Goal: Task Accomplishment & Management: Manage account settings

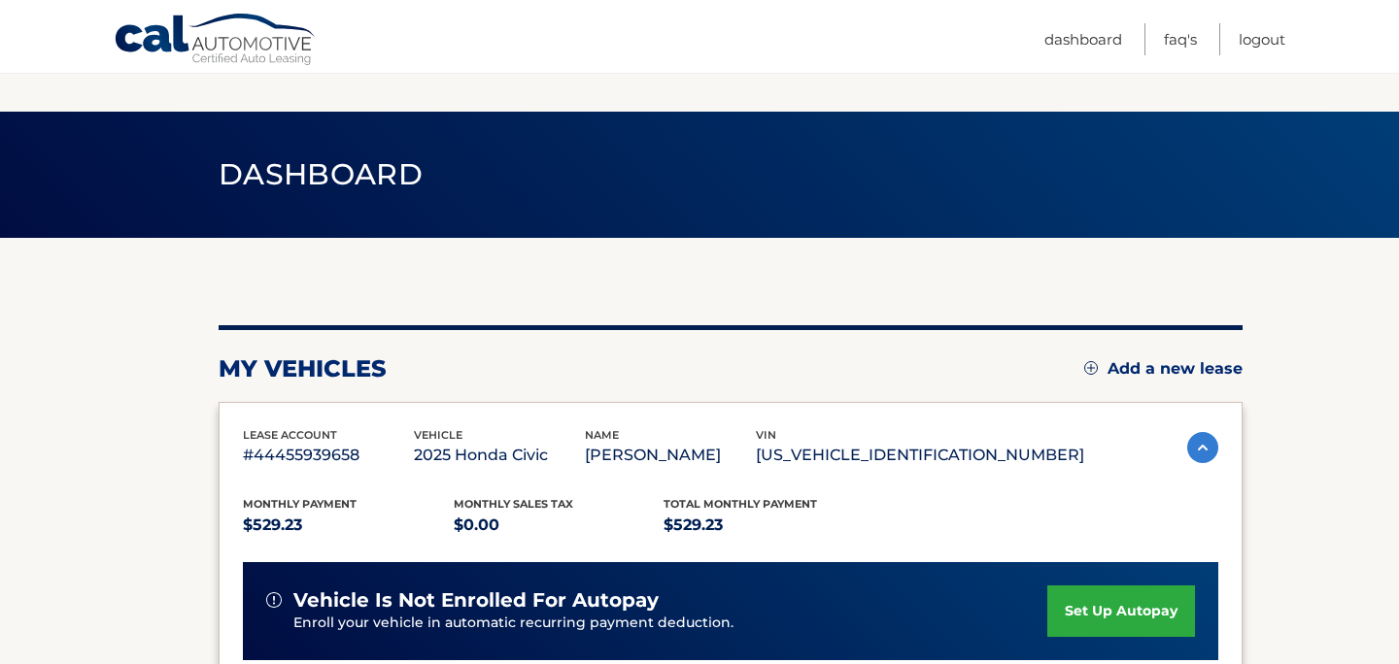
scroll to position [505, 0]
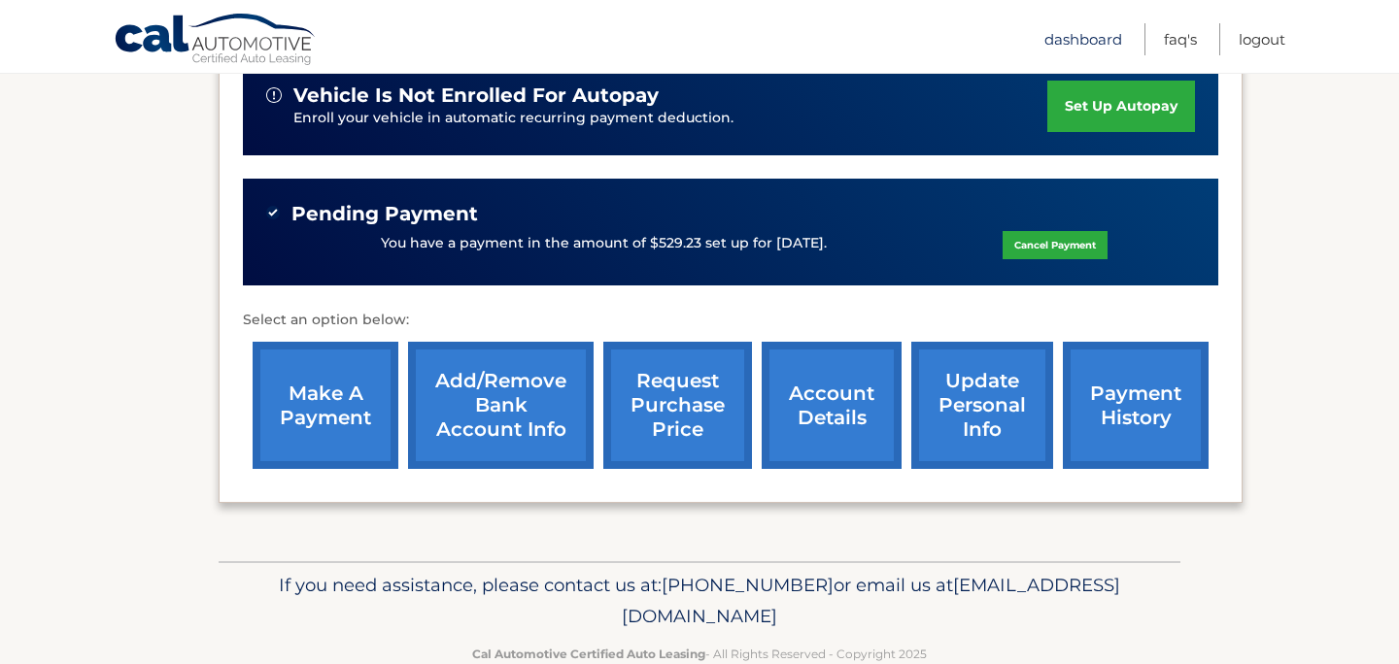
click at [1081, 35] on link "Dashboard" at bounding box center [1083, 39] width 78 height 32
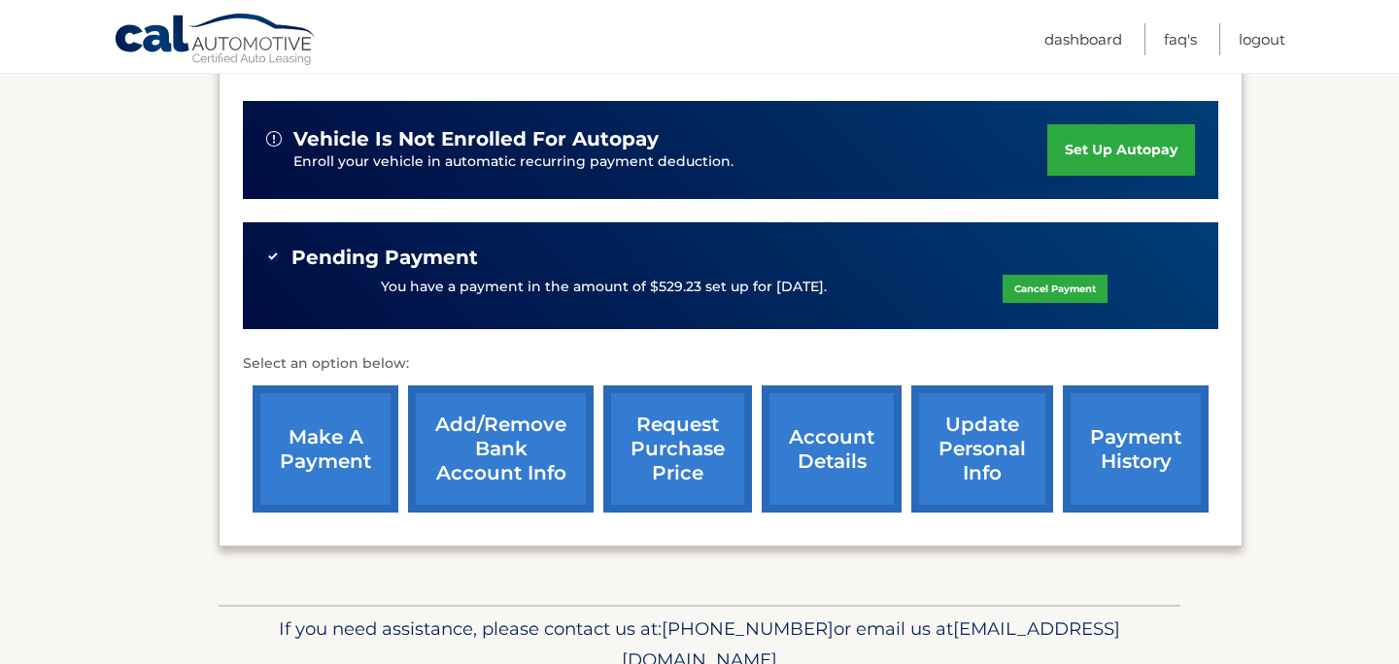
scroll to position [466, 0]
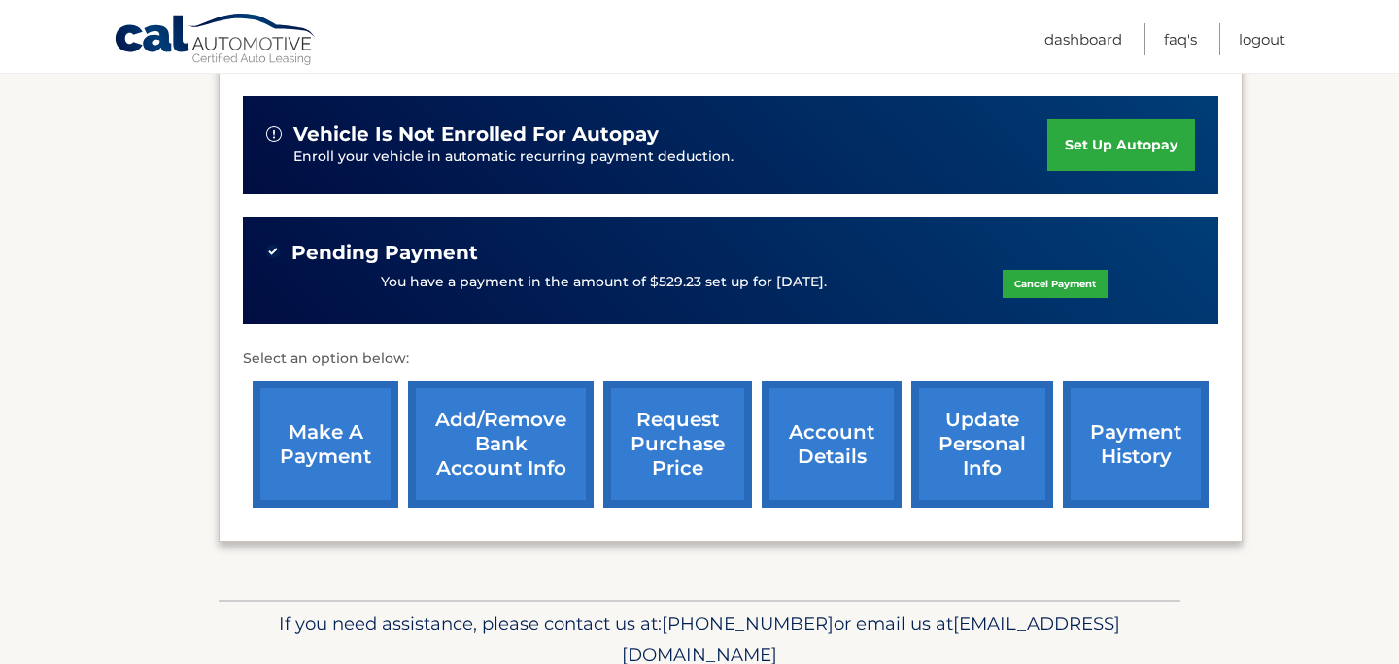
click at [1134, 459] on link "payment history" at bounding box center [1136, 444] width 146 height 127
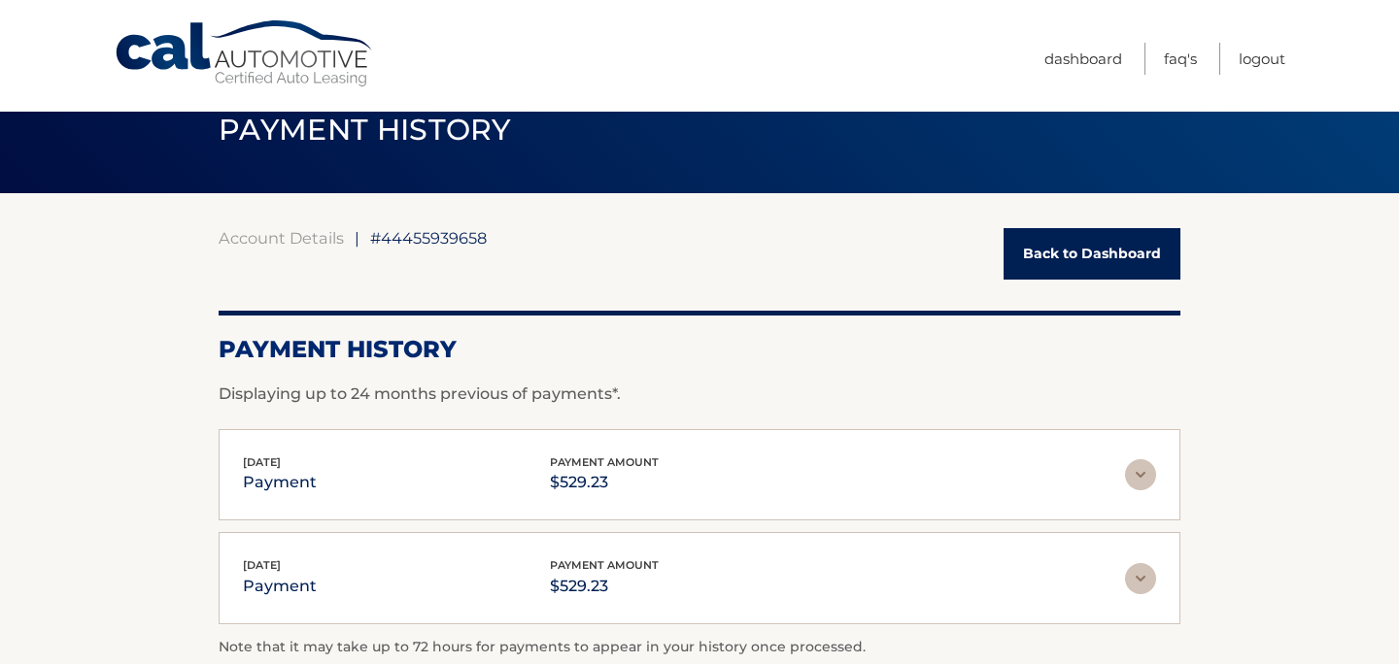
scroll to position [39, 0]
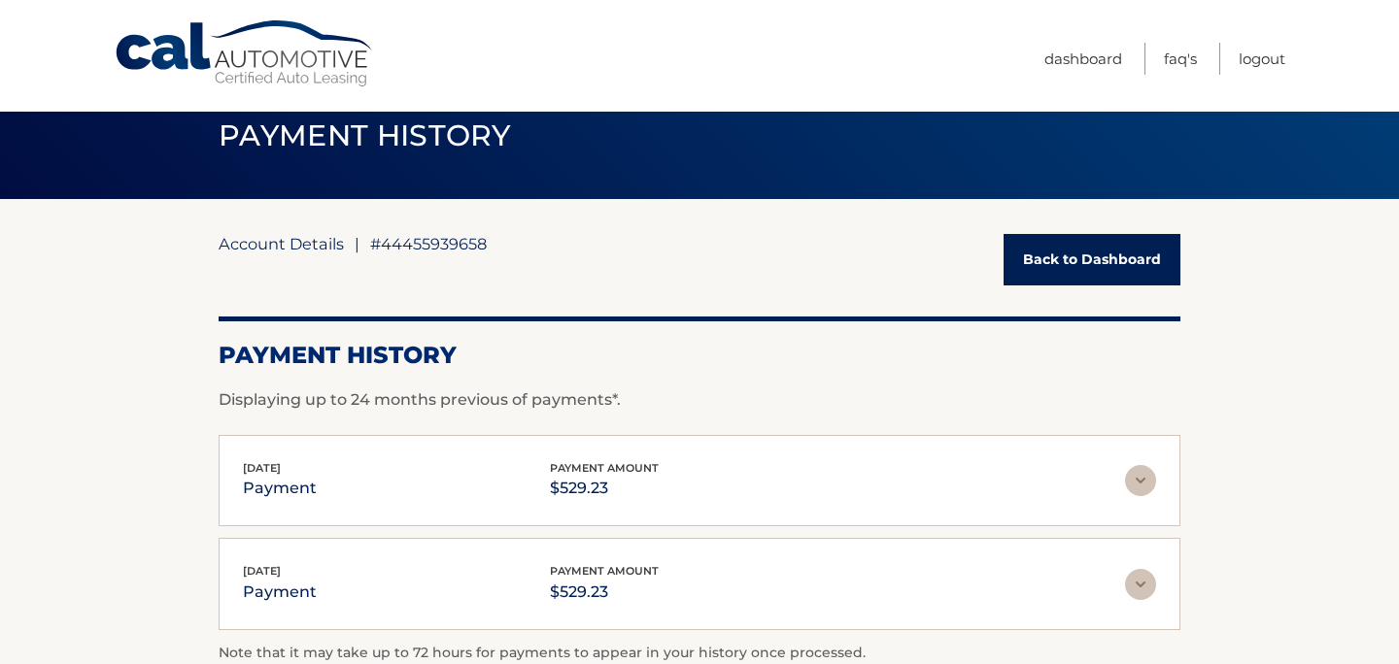
click at [297, 249] on link "Account Details" at bounding box center [281, 243] width 125 height 19
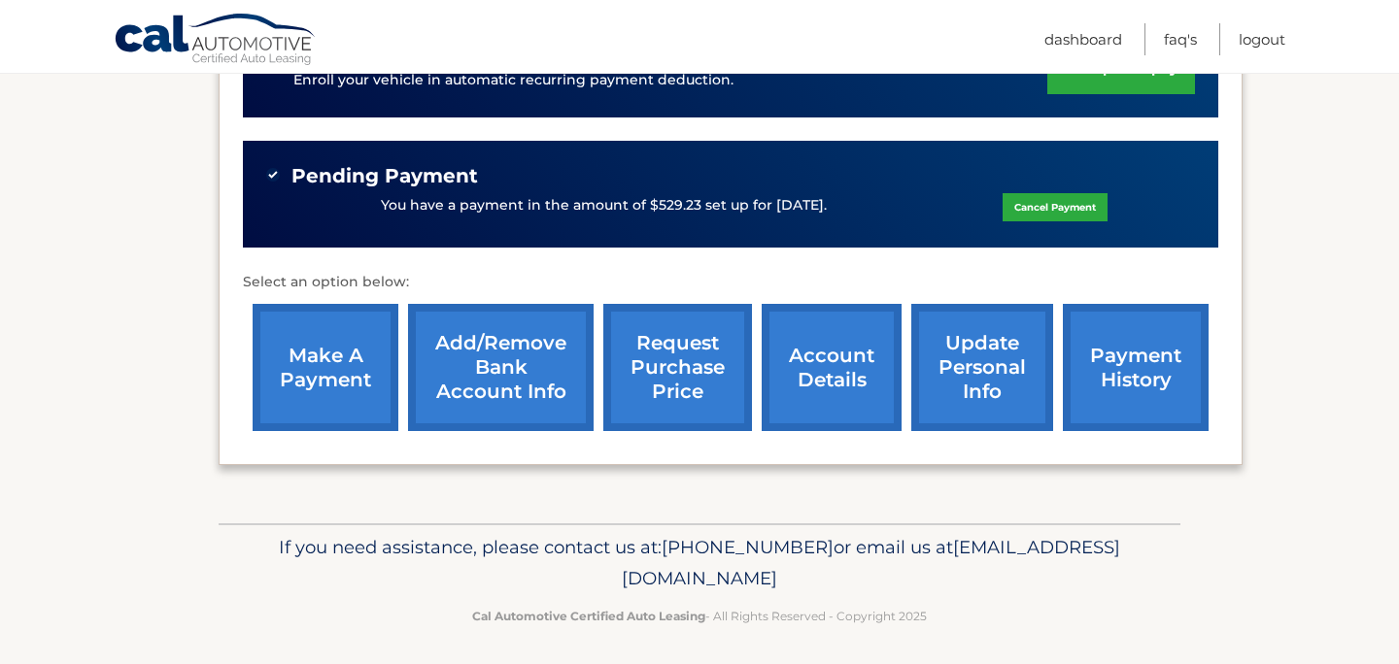
scroll to position [544, 0]
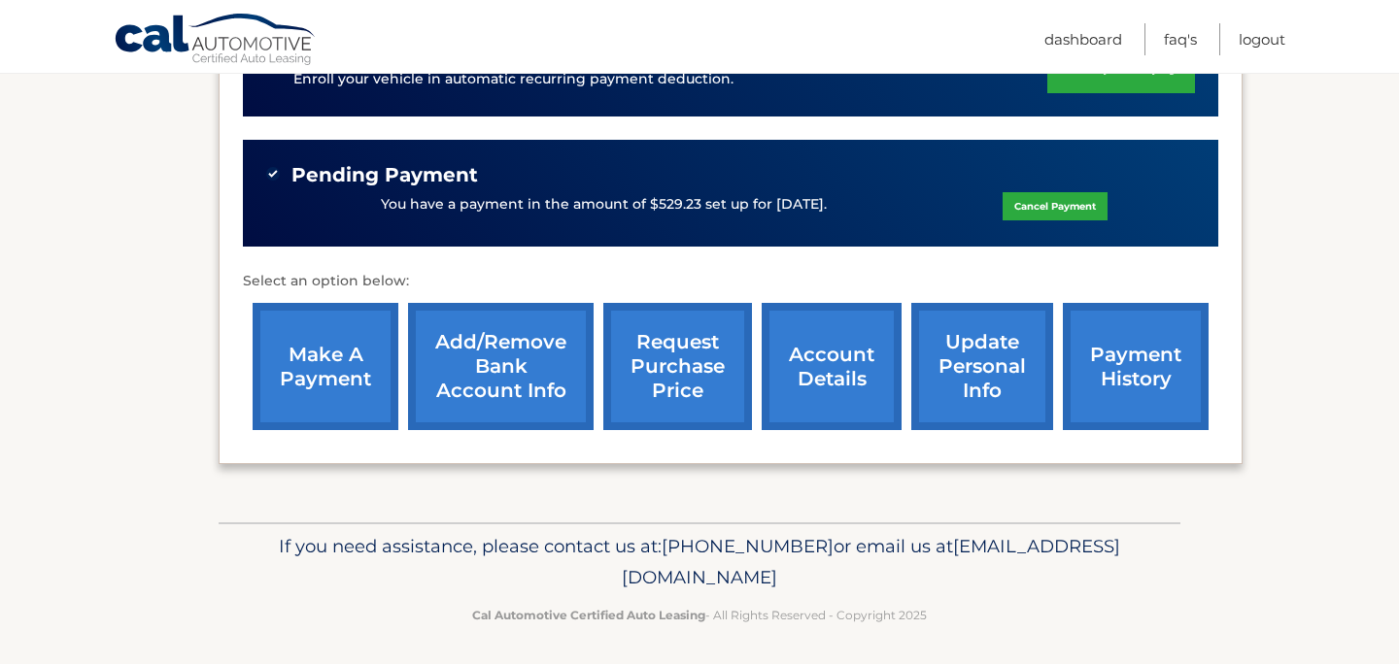
click at [482, 361] on link "Add/Remove bank account info" at bounding box center [501, 366] width 186 height 127
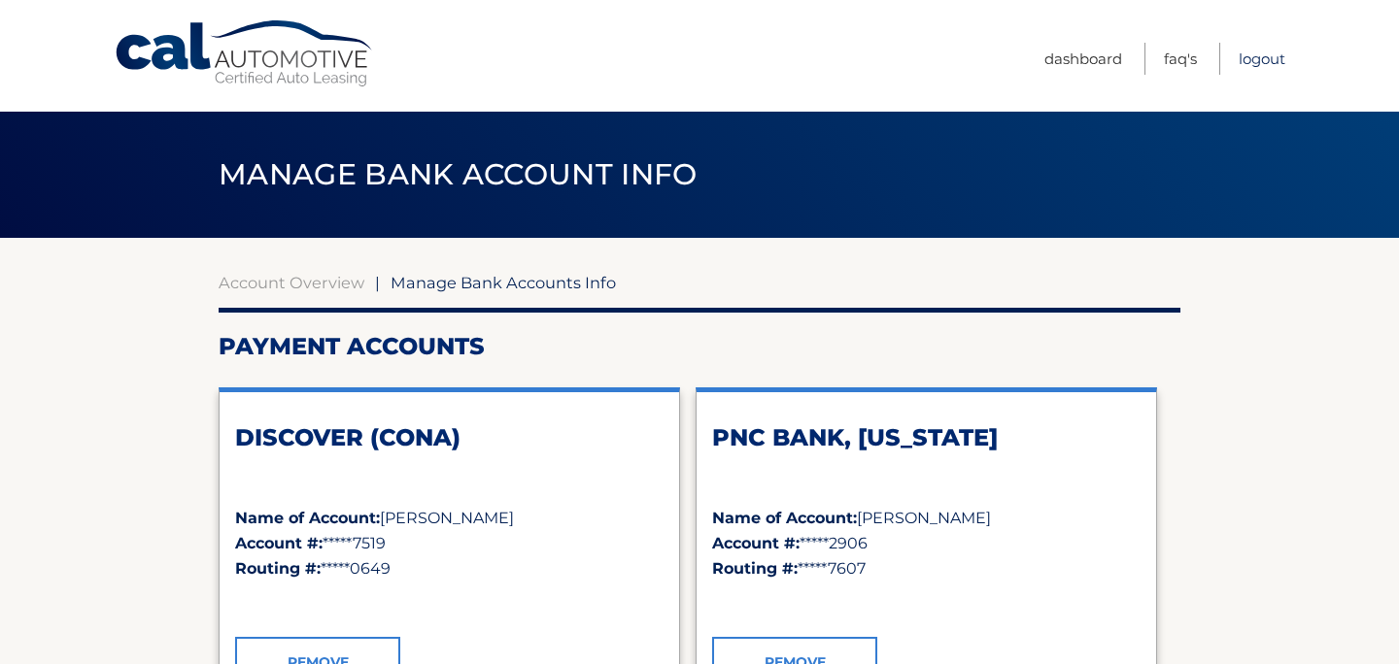
click at [1263, 64] on link "Logout" at bounding box center [1262, 59] width 47 height 32
